Goal: Check status: Check status

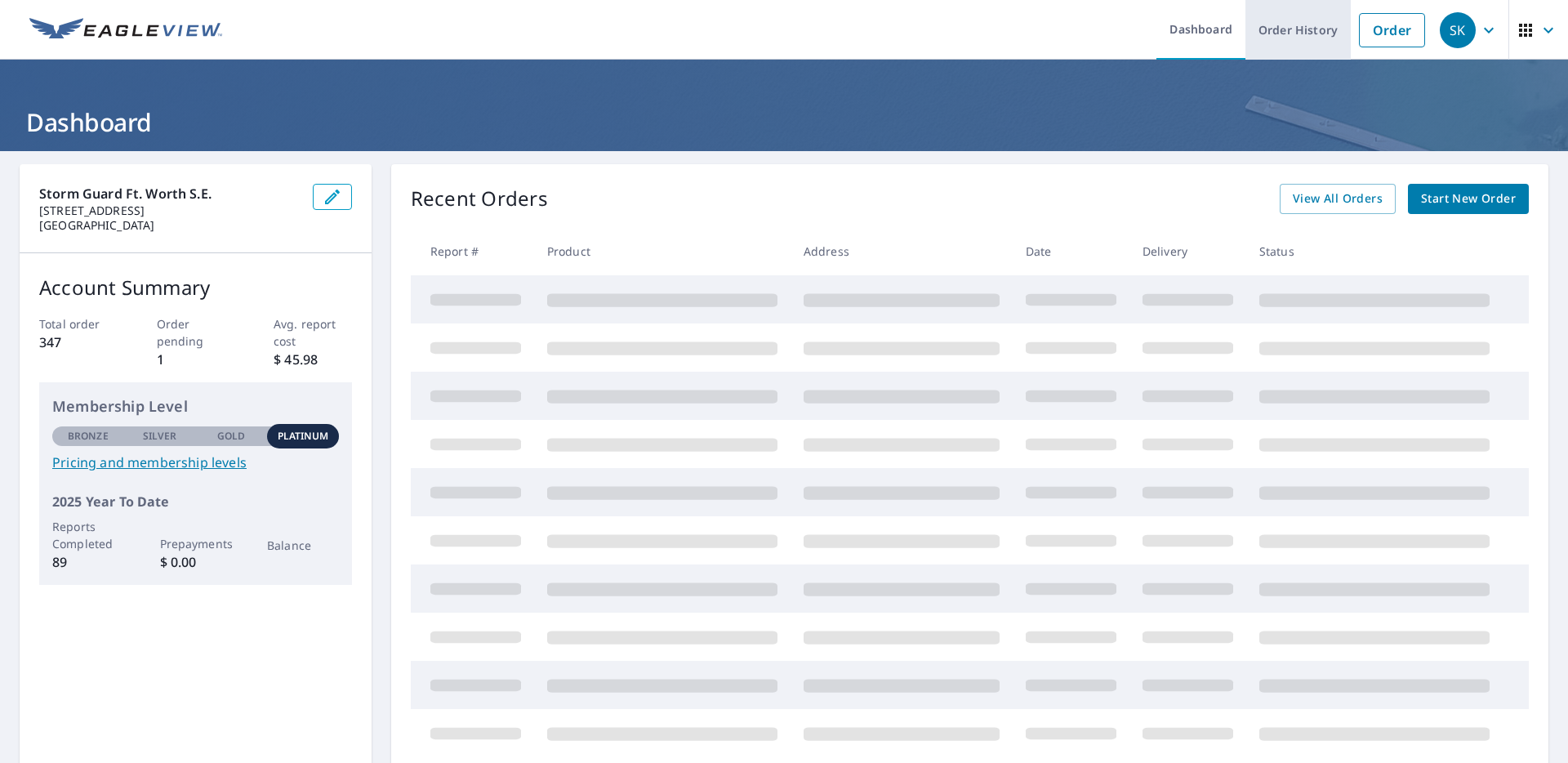
click at [1288, 30] on link "Order History" at bounding box center [1298, 30] width 105 height 60
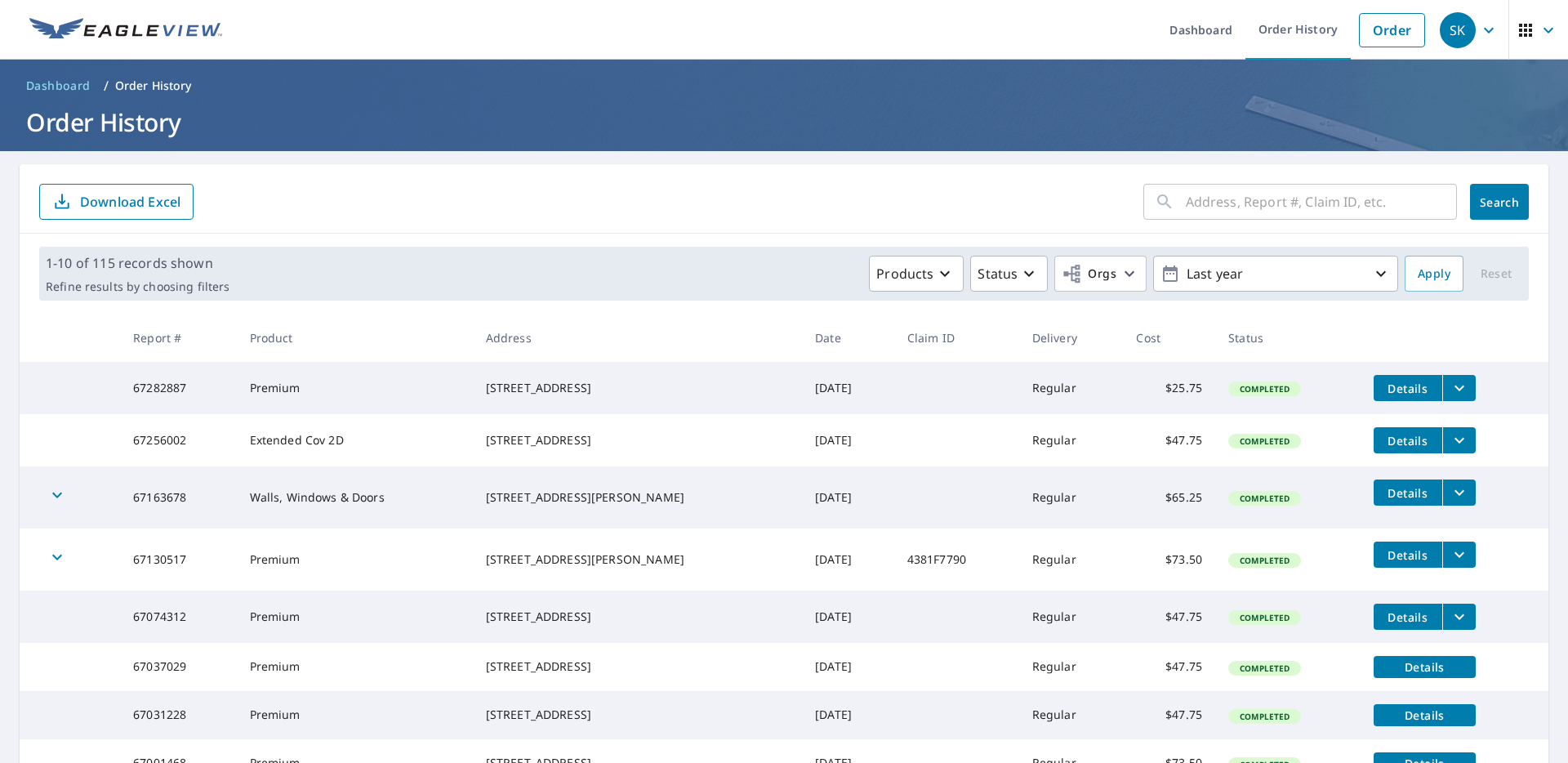
click at [1198, 207] on input "text" at bounding box center [1321, 201] width 271 height 45
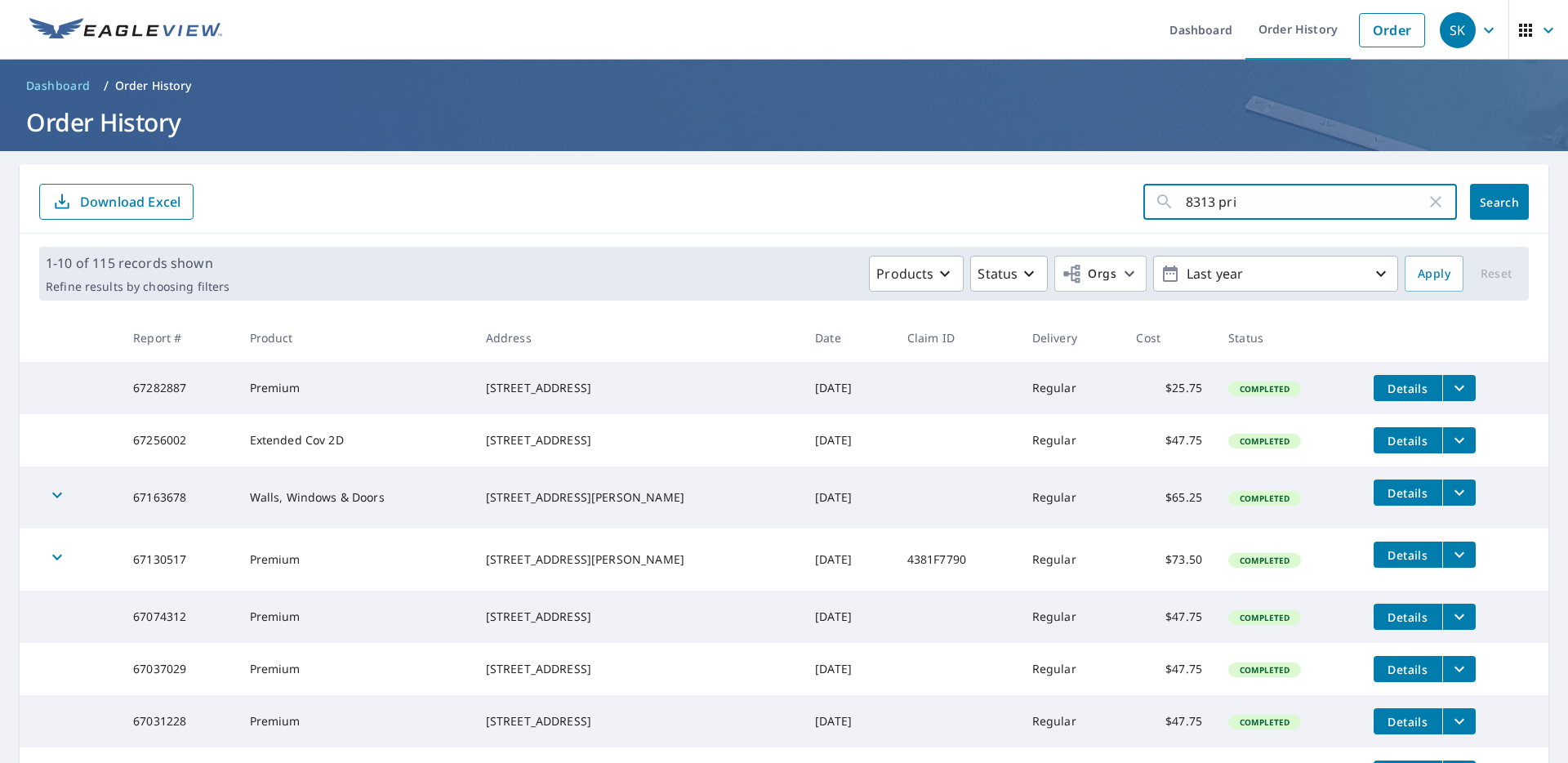
type input "8313 prim"
click button "Search" at bounding box center [1499, 201] width 59 height 36
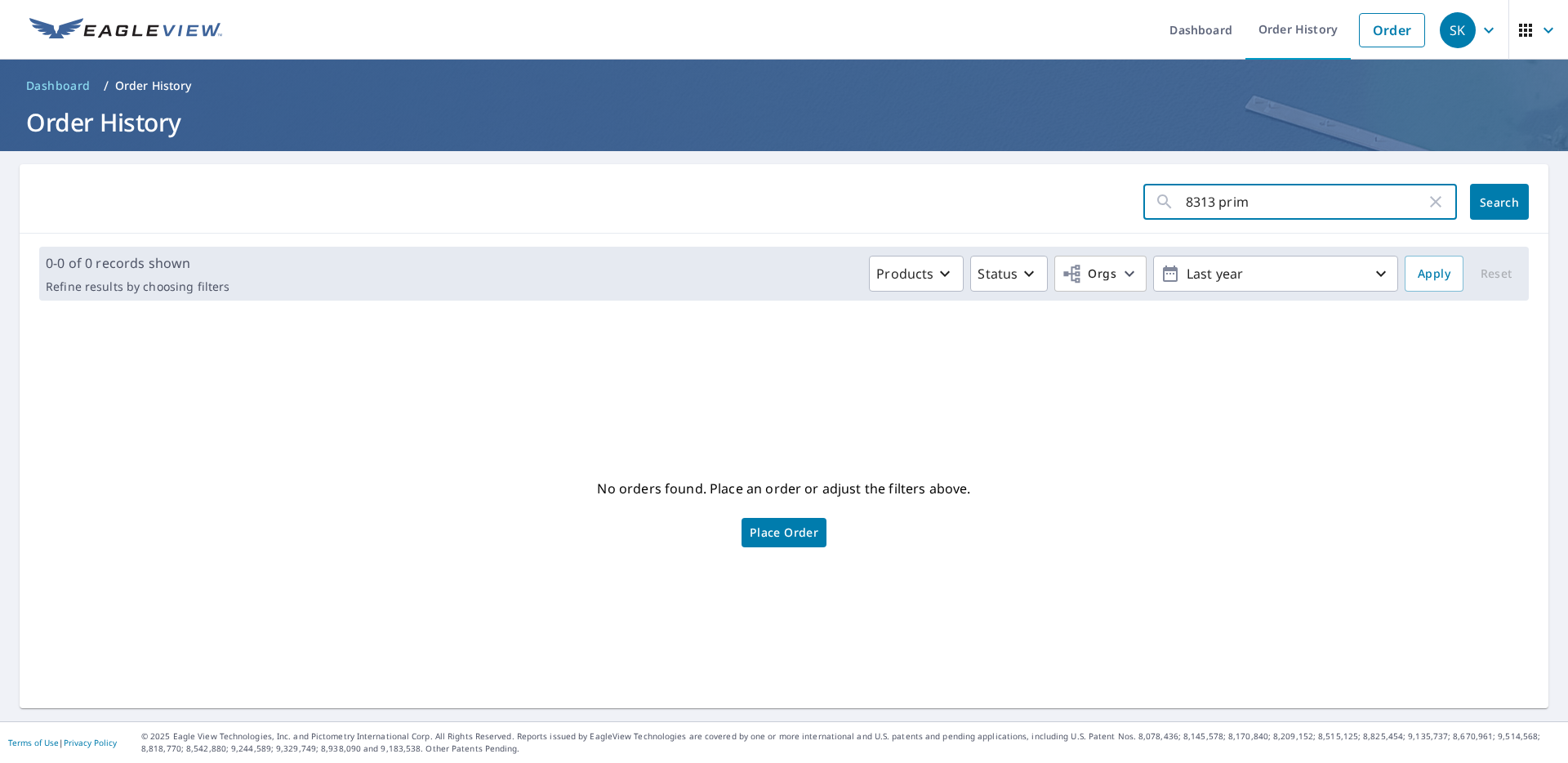
drag, startPoint x: 1257, startPoint y: 203, endPoint x: 1061, endPoint y: 202, distance: 196.0
click at [1061, 202] on form "8313 prim ​ Search" at bounding box center [784, 201] width 1489 height 36
click at [1257, 204] on input "text" at bounding box center [1321, 201] width 271 height 45
paste input "49239646"
type input "49239646"
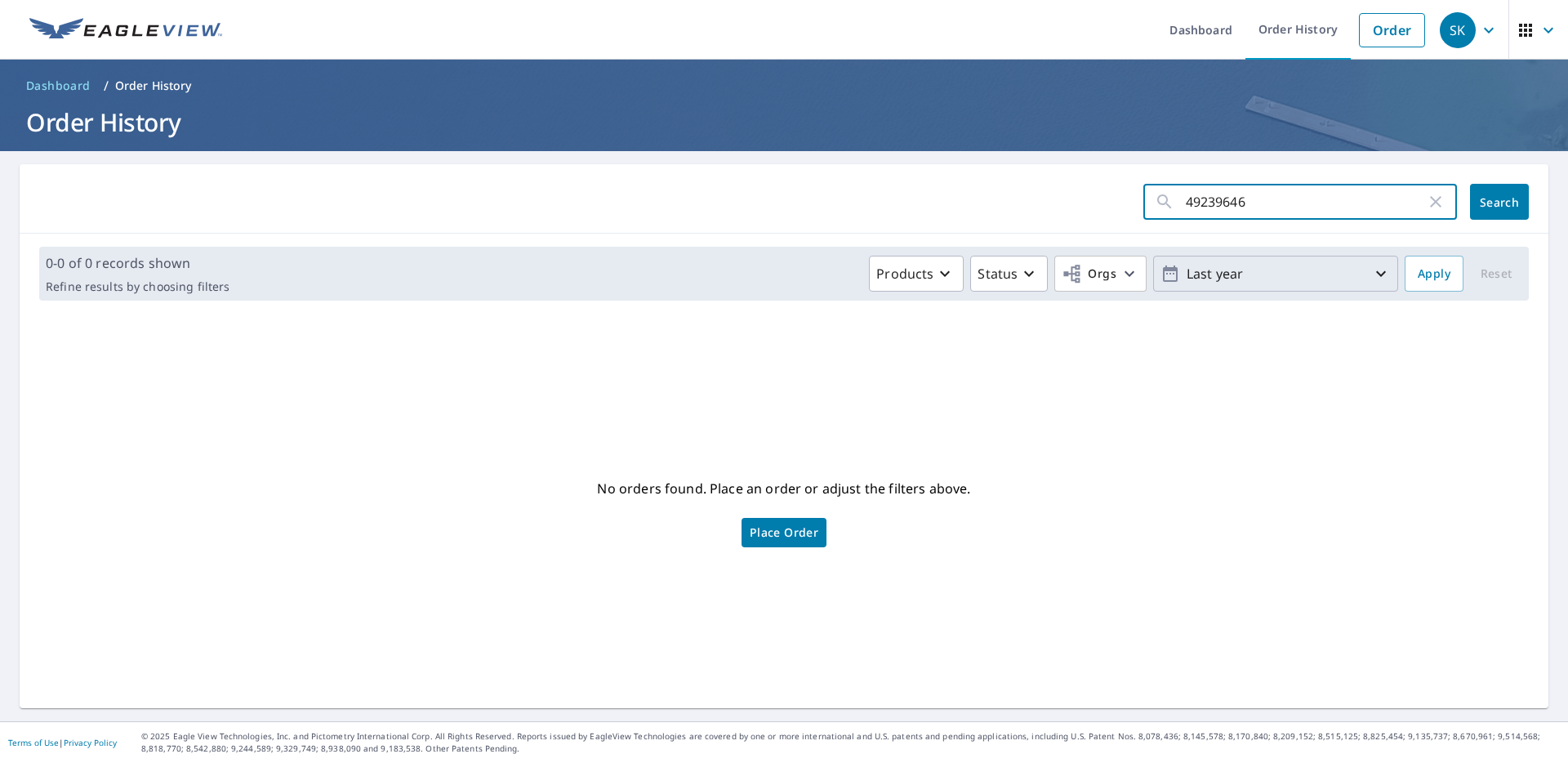
click at [1353, 271] on p "Last year" at bounding box center [1275, 274] width 191 height 29
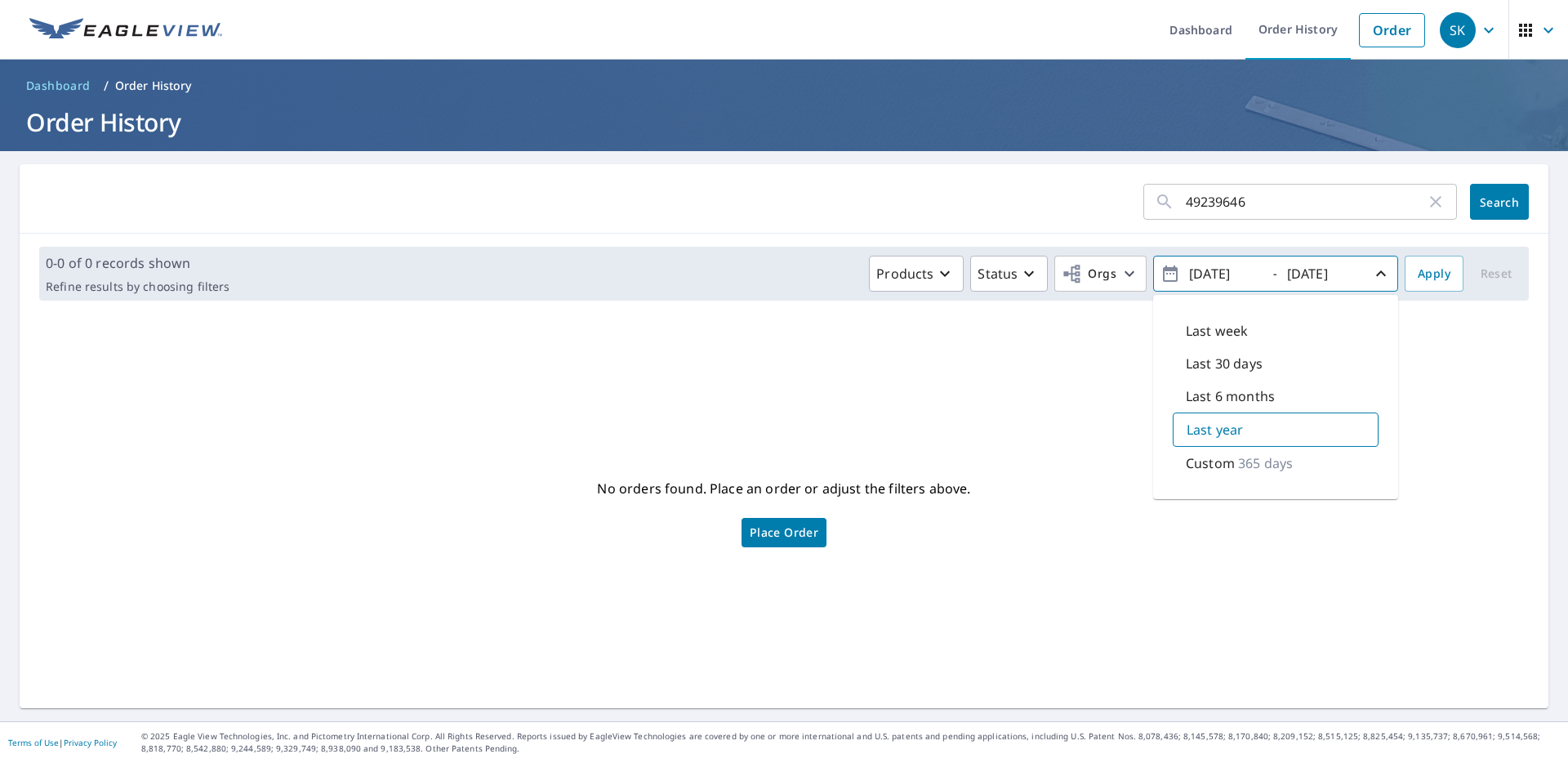
click at [1211, 275] on input "[DATE]" at bounding box center [1223, 274] width 80 height 26
drag, startPoint x: 1246, startPoint y: 268, endPoint x: 1233, endPoint y: 269, distance: 13.0
click at [1233, 269] on span "[DATE] - [DATE]" at bounding box center [1275, 274] width 231 height 29
click at [1208, 272] on input "[DATE]" at bounding box center [1223, 274] width 80 height 26
type input "[DATE]"
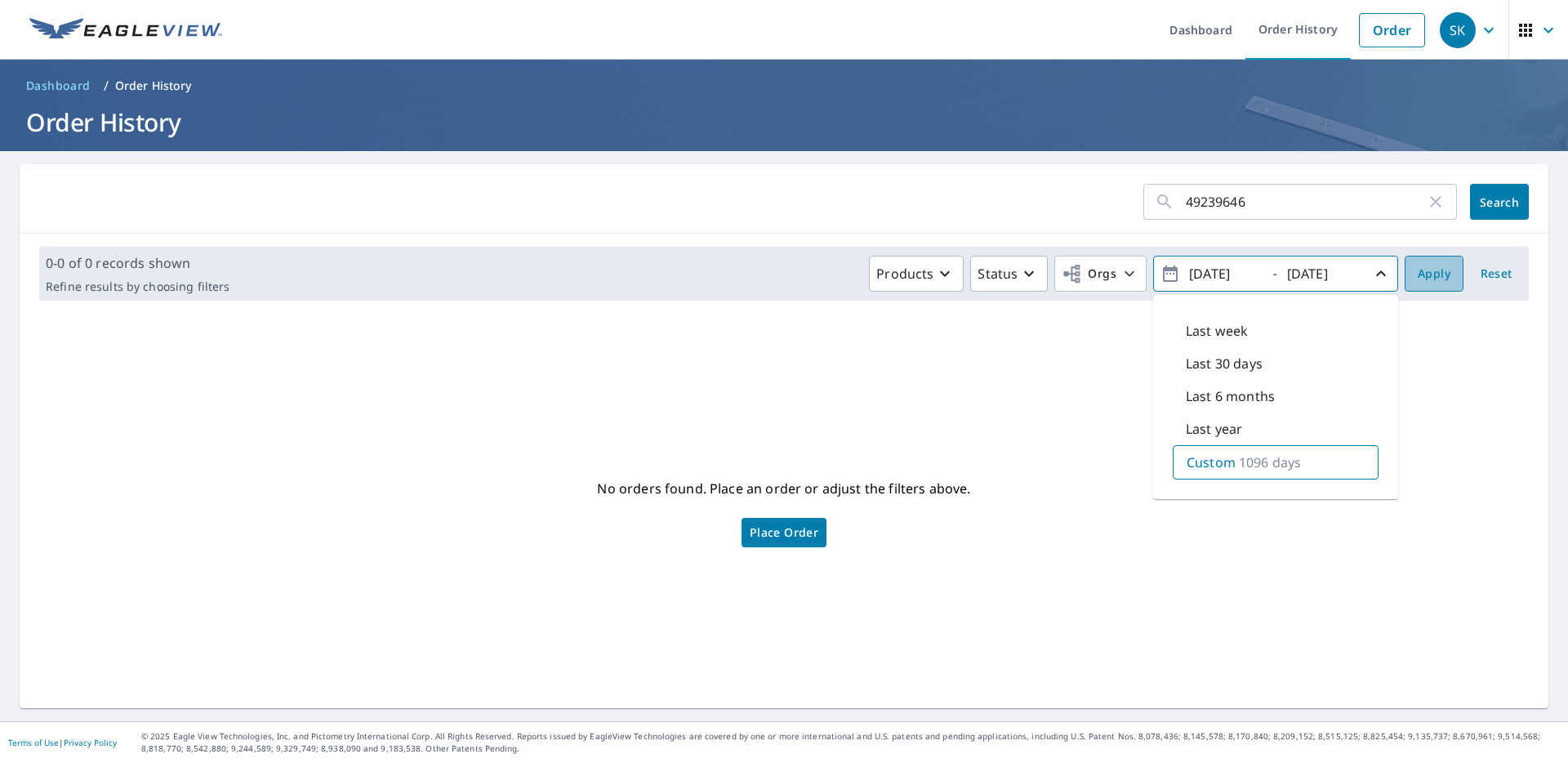
click at [1432, 276] on span "Apply" at bounding box center [1434, 274] width 33 height 21
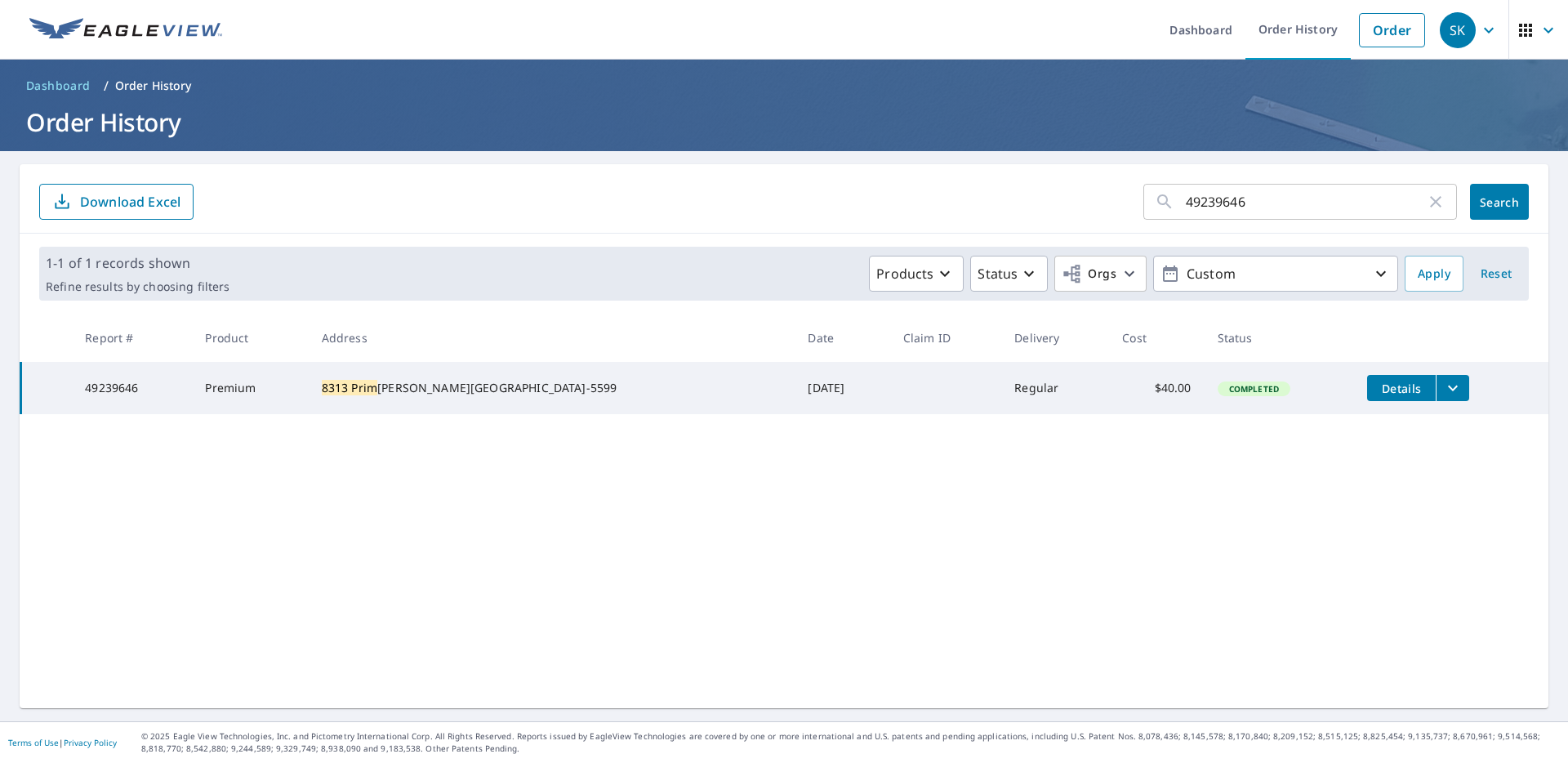
click at [1436, 387] on button "filesDropdownBtn-49239646" at bounding box center [1452, 388] width 34 height 26
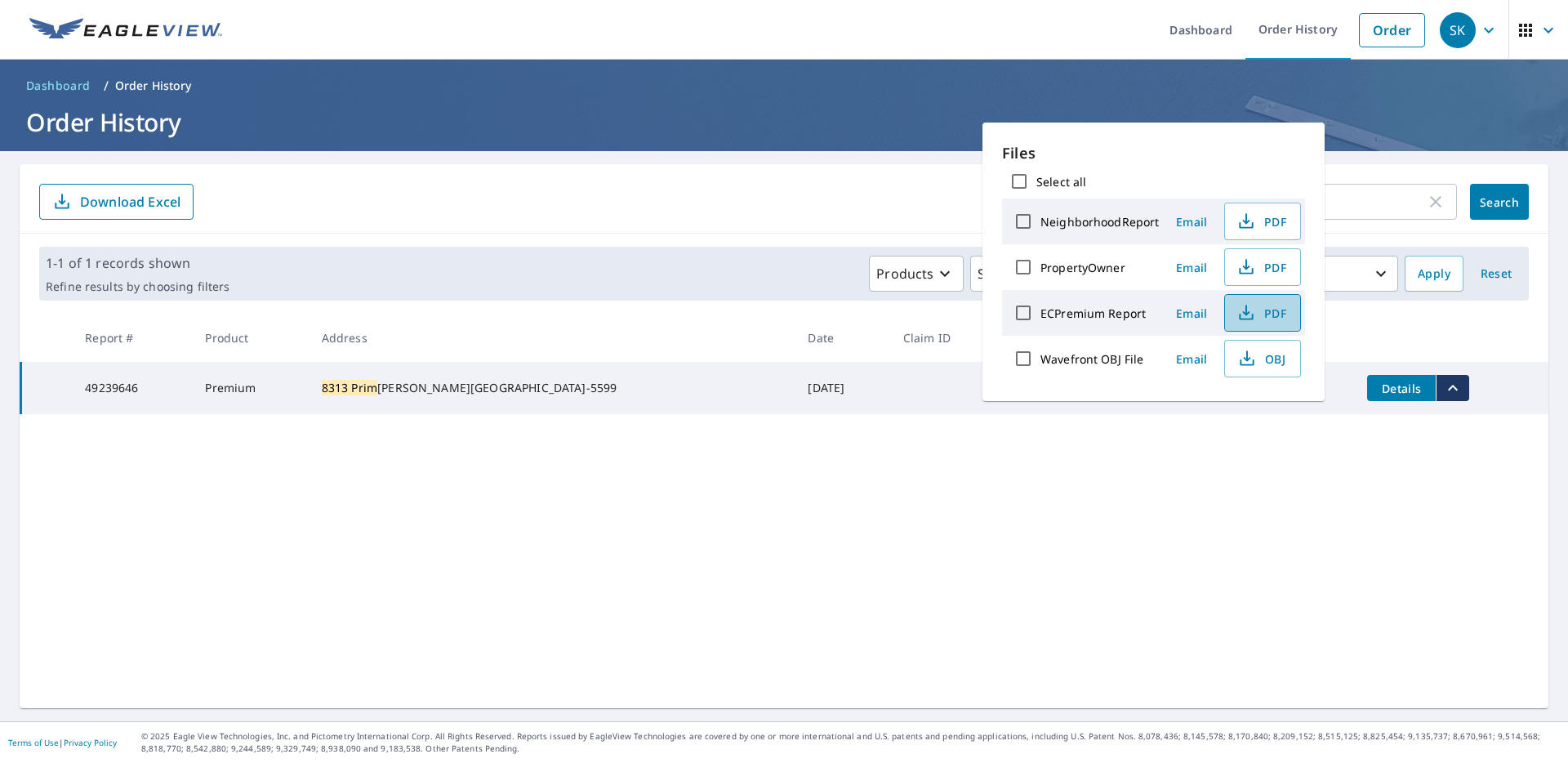
click at [1251, 314] on icon "button" at bounding box center [1246, 313] width 20 height 20
